Goal: Task Accomplishment & Management: Manage account settings

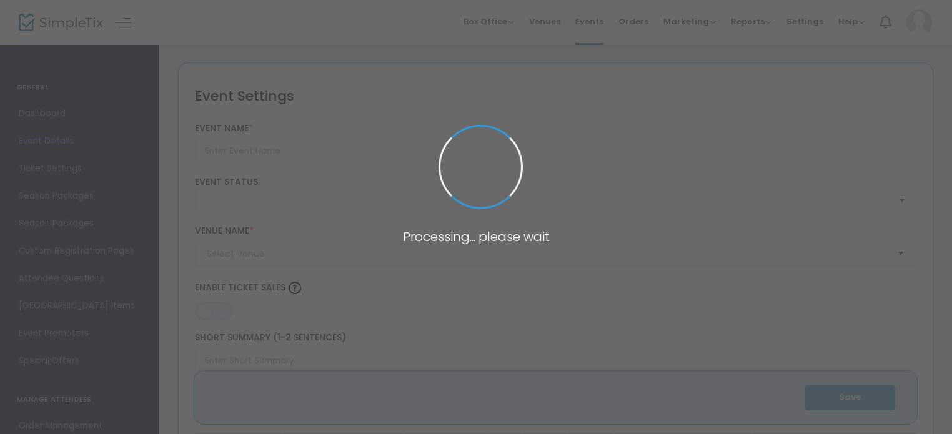
type input "TWO FOR ONE - FRIENDS & FAMILY SUMMER SPECIAL"
type textarea "Experience the ultimate indulgence now until [DATE] with our exclusive offer: p…"
type input "Purchase Now"
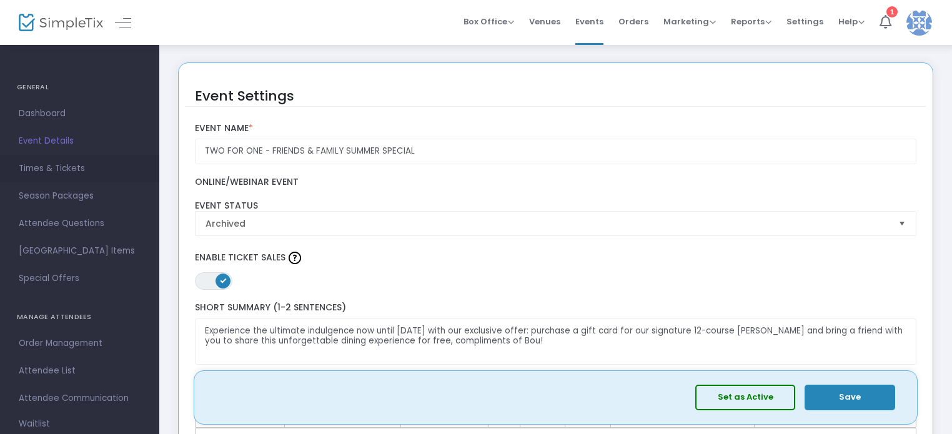
click at [44, 167] on span "Times & Tickets" at bounding box center [80, 168] width 122 height 16
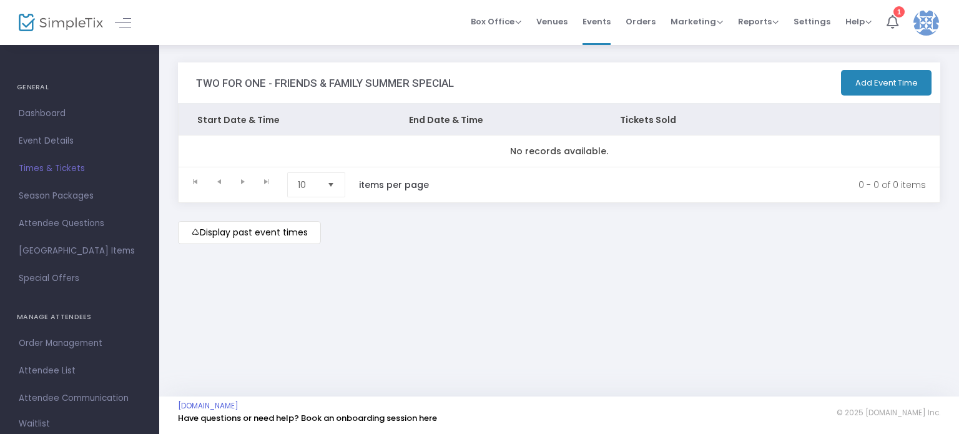
drag, startPoint x: 69, startPoint y: 166, endPoint x: 577, endPoint y: 69, distance: 517.6
click at [70, 165] on span "Times & Tickets" at bounding box center [80, 168] width 122 height 16
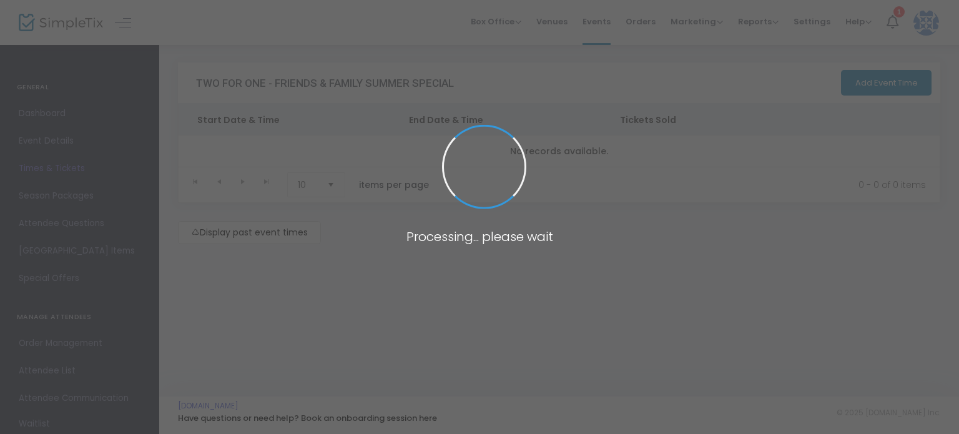
click at [606, 22] on body "Processing... please wait Box Office Sell Tickets Bookings Sell Season Pass Ven…" at bounding box center [479, 217] width 959 height 434
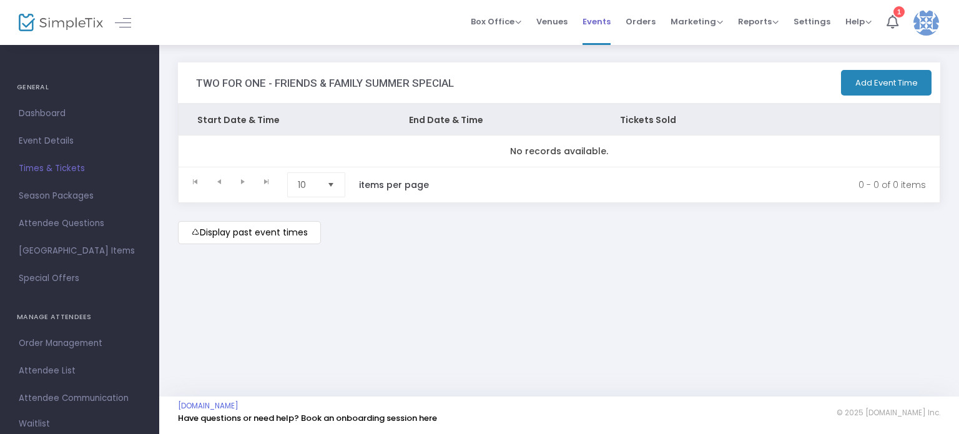
click at [611, 14] on span "Events" at bounding box center [597, 22] width 28 height 32
